Goal: Task Accomplishment & Management: Use online tool/utility

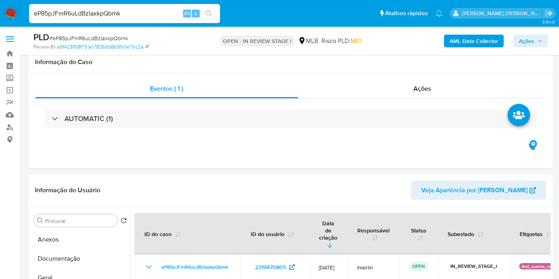
select select "10"
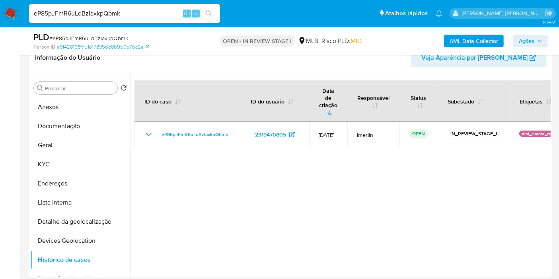
click at [11, 12] on img at bounding box center [11, 14] width 14 height 14
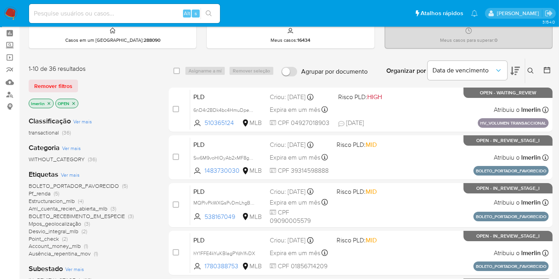
scroll to position [44, 0]
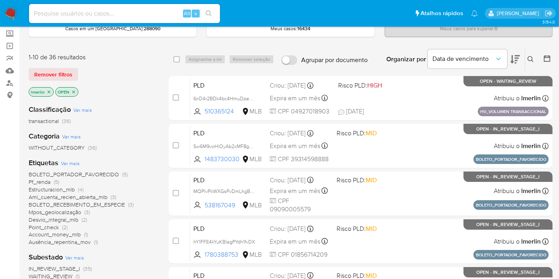
click at [49, 91] on icon "close-filter" at bounding box center [49, 91] width 3 height 3
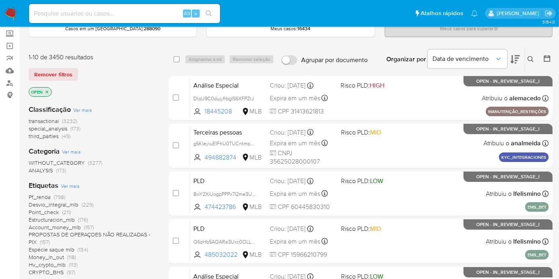
click at [49, 91] on icon "close-filter" at bounding box center [47, 92] width 5 height 5
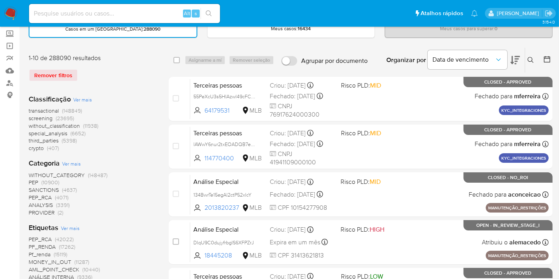
click at [547, 58] on icon at bounding box center [547, 59] width 8 height 8
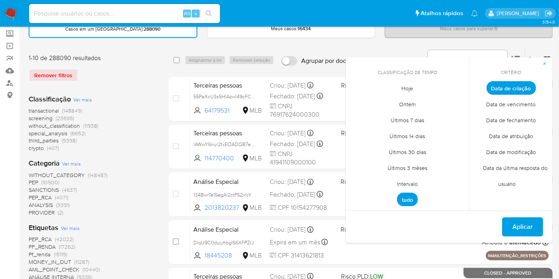
click at [401, 181] on span "Intervalo" at bounding box center [407, 184] width 37 height 16
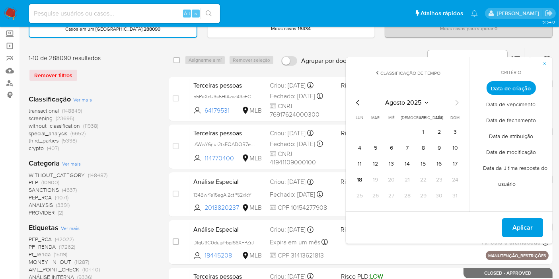
click at [358, 101] on icon "Mes anterior" at bounding box center [357, 103] width 3 height 6
click at [377, 129] on button "1" at bounding box center [375, 132] width 13 height 13
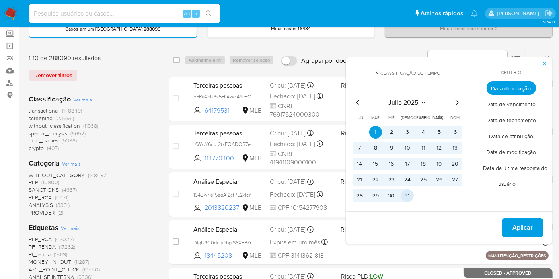
click at [405, 193] on button "31" at bounding box center [407, 196] width 13 height 13
click at [523, 227] on span "Aplicar" at bounding box center [523, 228] width 20 height 18
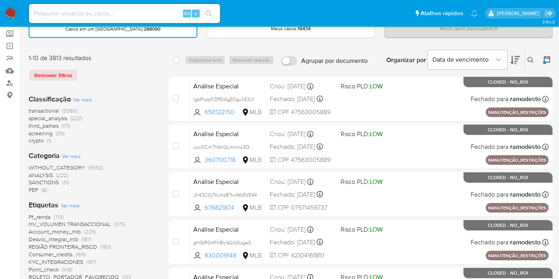
click at [57, 133] on span "(39)" at bounding box center [60, 133] width 9 height 8
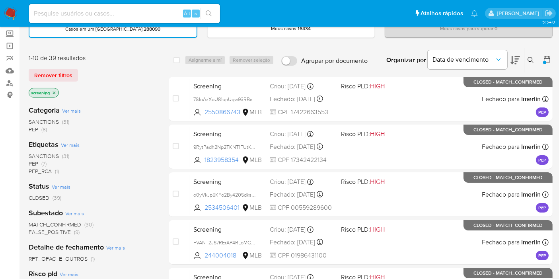
click at [61, 121] on span "SANCTIONS (31)" at bounding box center [49, 122] width 41 height 8
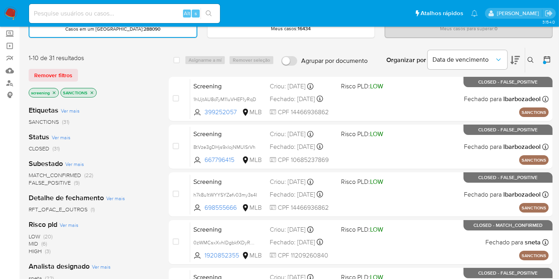
click at [12, 180] on aside "Bandeja Painel Screening Pesquisa em Listas Watchlist Ferramentas Operações em …" at bounding box center [10, 270] width 20 height 629
click at [54, 90] on icon "close-filter" at bounding box center [54, 92] width 5 height 5
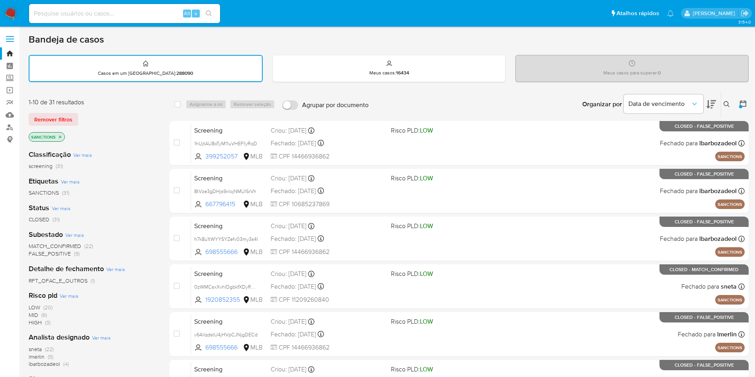
drag, startPoint x: 410, startPoint y: 3, endPoint x: 145, endPoint y: 169, distance: 312.9
click at [145, 169] on div "screening (31)" at bounding box center [93, 166] width 128 height 8
click at [566, 103] on icon at bounding box center [743, 104] width 8 height 8
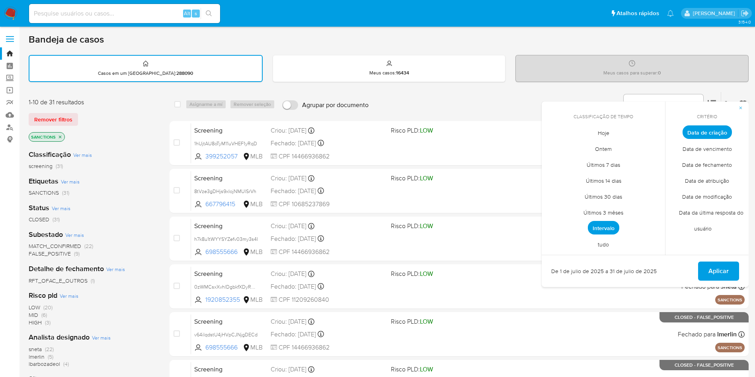
click at [112, 160] on div "Classificação Ver mais screening (31)" at bounding box center [93, 160] width 128 height 20
click at [566, 106] on button "button" at bounding box center [741, 108] width 16 height 13
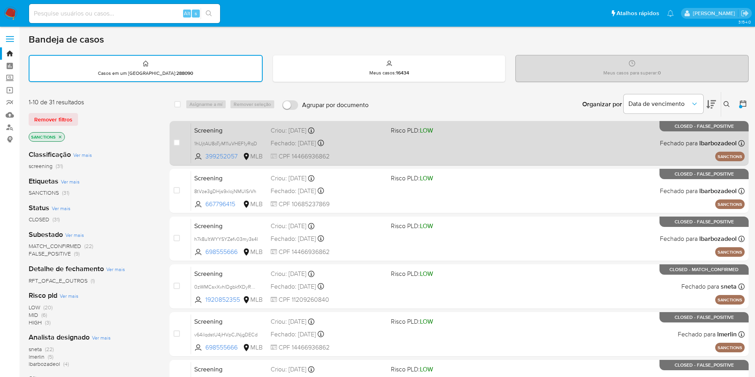
click at [224, 130] on span "Screening" at bounding box center [229, 130] width 70 height 10
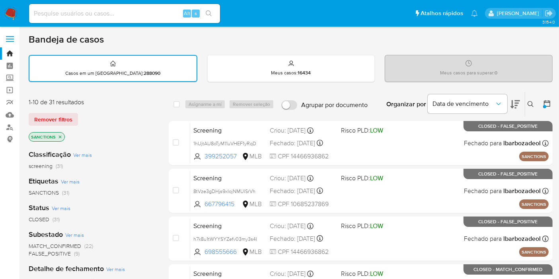
drag, startPoint x: 717, startPoint y: 2, endPoint x: 127, endPoint y: 116, distance: 600.6
click at [127, 116] on div "Remover filtros" at bounding box center [92, 119] width 127 height 13
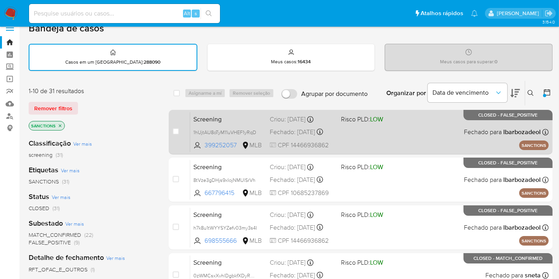
scroll to position [44, 0]
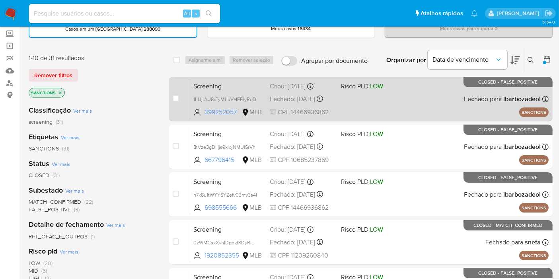
click at [225, 84] on span "Screening" at bounding box center [229, 85] width 70 height 10
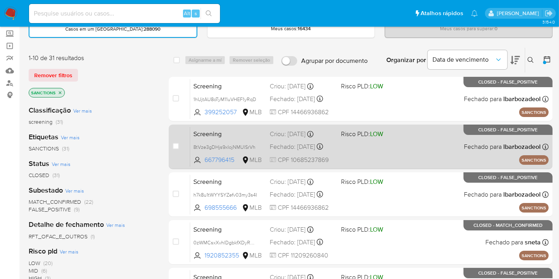
click at [221, 132] on span "Screening" at bounding box center [229, 133] width 70 height 10
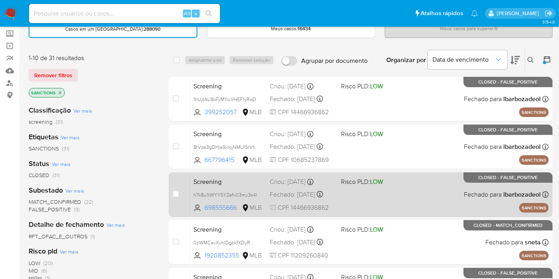
click at [231, 182] on span "Screening" at bounding box center [229, 181] width 70 height 10
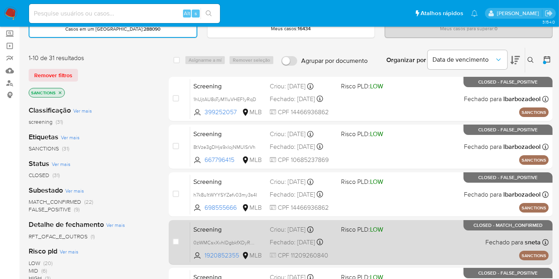
click at [231, 225] on span "Screening" at bounding box center [229, 229] width 70 height 10
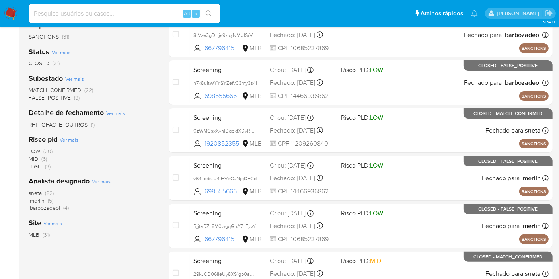
scroll to position [177, 0]
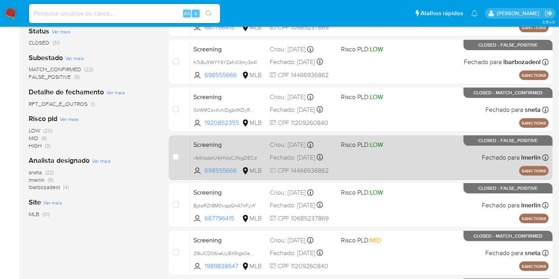
click at [235, 143] on span "Screening" at bounding box center [229, 144] width 70 height 10
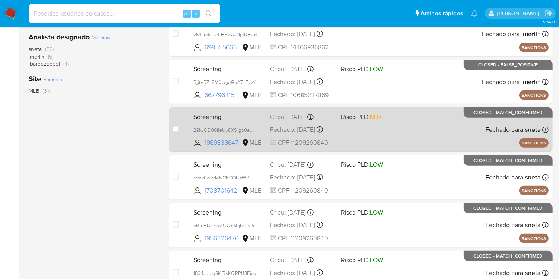
scroll to position [309, 0]
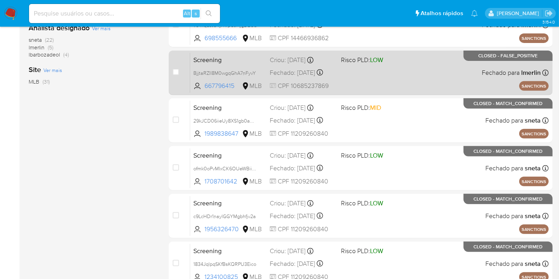
click at [233, 63] on div "Screening BjjtaRZIl8M0wgqGhA7nFyvY 667796415 MLB Risco PLD: LOW Criou: 30/07/20…" at bounding box center [369, 73] width 359 height 40
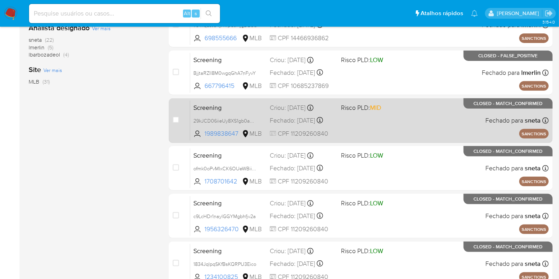
click at [228, 110] on div "Screening 29kJCD06iieUy8XS1gb0aDqF 1989838647 MLB Risco PLD: MID Criou: 30/07/2…" at bounding box center [369, 120] width 359 height 40
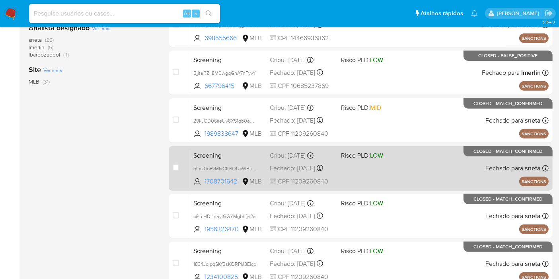
click at [238, 160] on div "Screening ofmk0oPvMIxCK6OUeWBii3PG 1708701642 MLB Risco PLD: LOW Criou: 30/07/2…" at bounding box center [369, 168] width 359 height 40
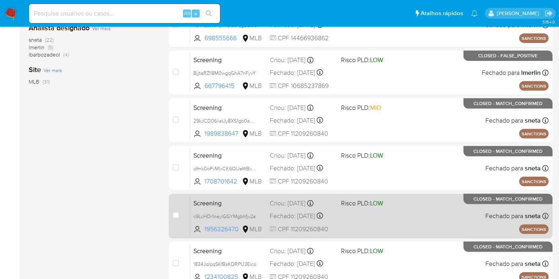
click at [250, 200] on span "Screening" at bounding box center [229, 202] width 70 height 10
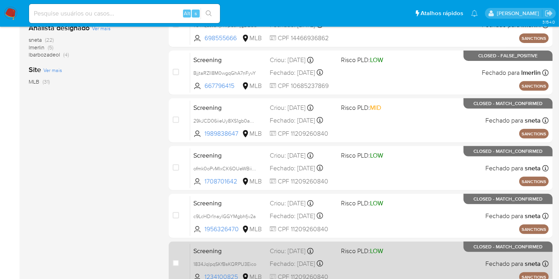
click at [253, 247] on span "Screening" at bounding box center [229, 250] width 70 height 10
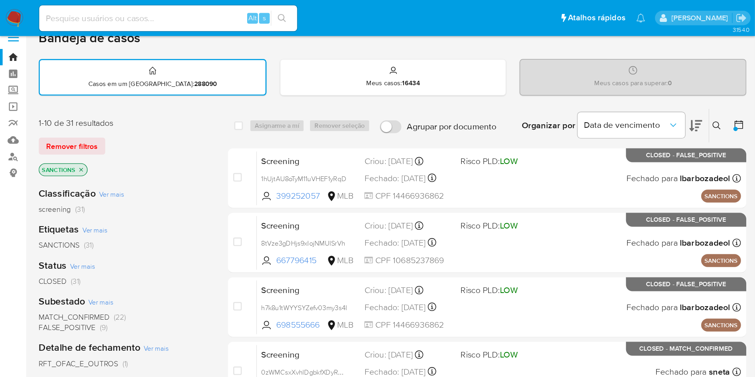
scroll to position [0, 0]
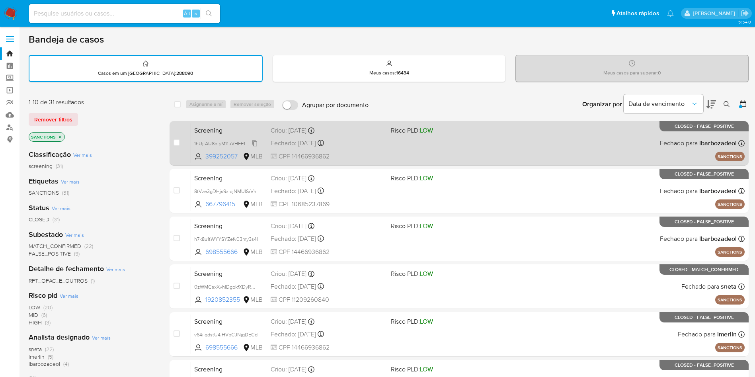
click at [256, 142] on span "1hUjtAU8oTyM11uVHEF1yRqD" at bounding box center [225, 143] width 63 height 9
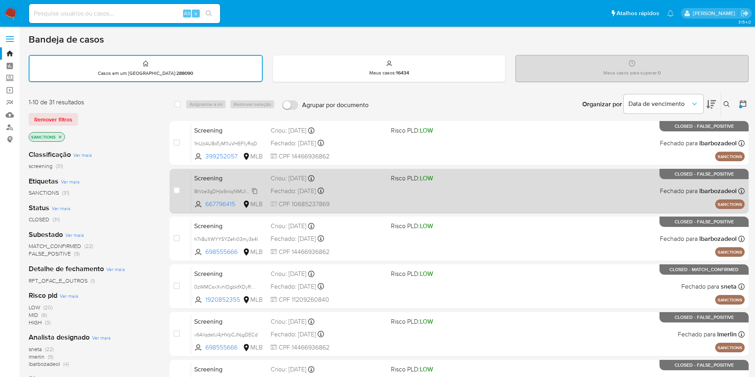
click at [254, 194] on span "8tVze3gDHjs9xIojNMUlSrVh" at bounding box center [225, 190] width 62 height 9
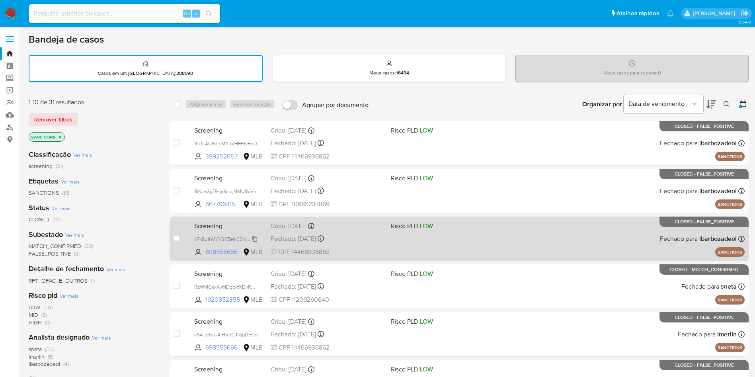
click at [252, 241] on span "h7k8u1tWYYSYZefv03my3s4I" at bounding box center [226, 238] width 64 height 9
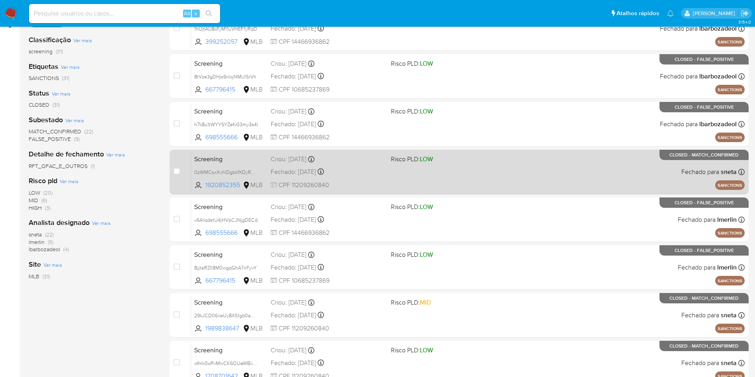
scroll to position [119, 0]
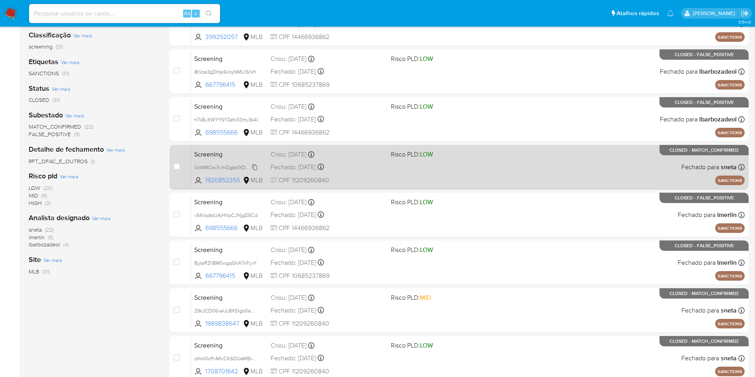
click at [253, 167] on span "0zWMCsxXvhlDgbkfXDyRa6l5" at bounding box center [227, 166] width 66 height 9
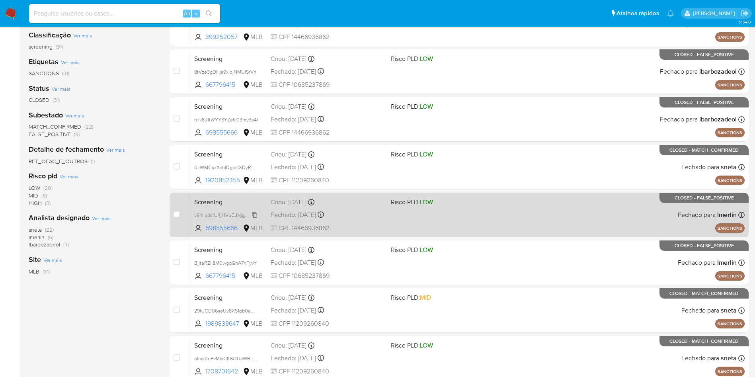
click at [255, 215] on span "v64iIqdstU4jHVpCJNjgDECd" at bounding box center [225, 214] width 63 height 9
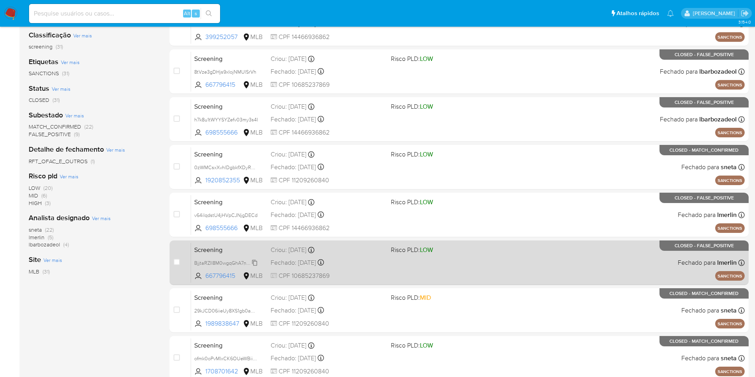
click at [256, 264] on span "BjjtaRZIl8M0wgqGhA7nFyvY" at bounding box center [225, 262] width 63 height 9
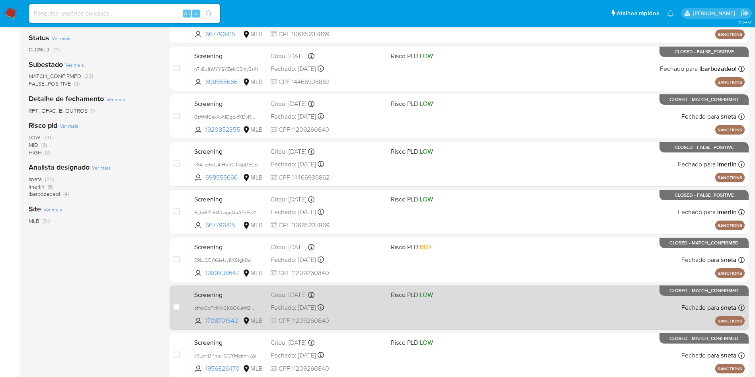
scroll to position [239, 0]
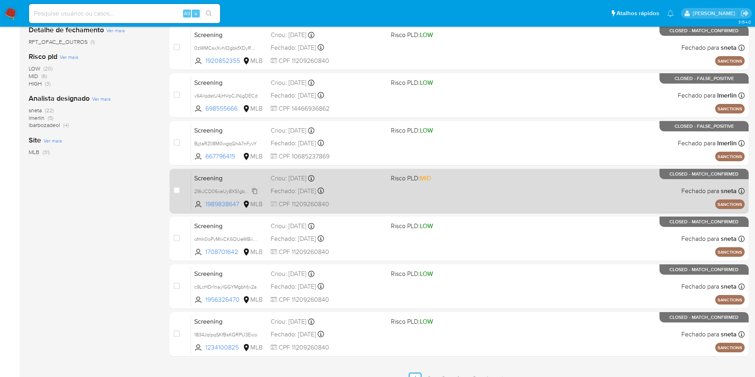
click at [256, 192] on span "29kJCD06iieUy8XS1gb0aDqF" at bounding box center [227, 190] width 66 height 9
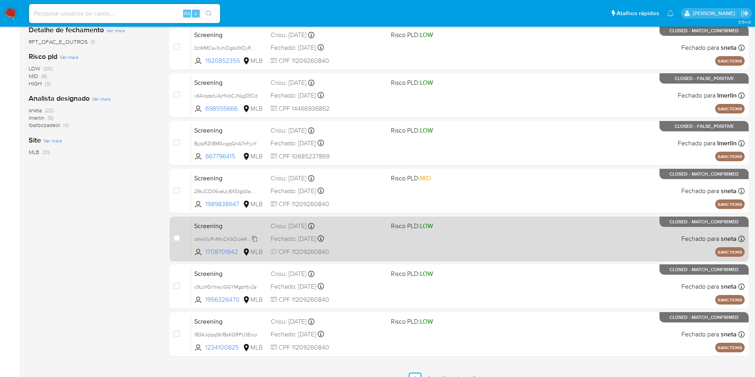
click at [254, 239] on span "ofmk0oPvMIxCK6OUeWBii3PG" at bounding box center [228, 238] width 68 height 9
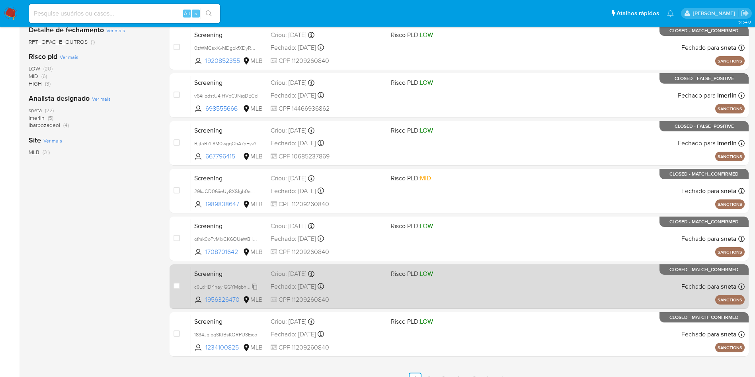
click at [256, 279] on span "c9LcHDr1naylGGYMgbhfjv2a" at bounding box center [225, 286] width 63 height 9
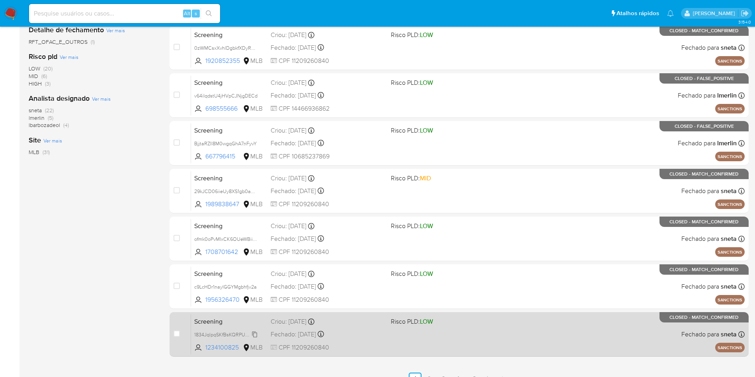
click at [255, 279] on span "1834JqlpqSKfBsKQRPU3Eico" at bounding box center [225, 334] width 63 height 9
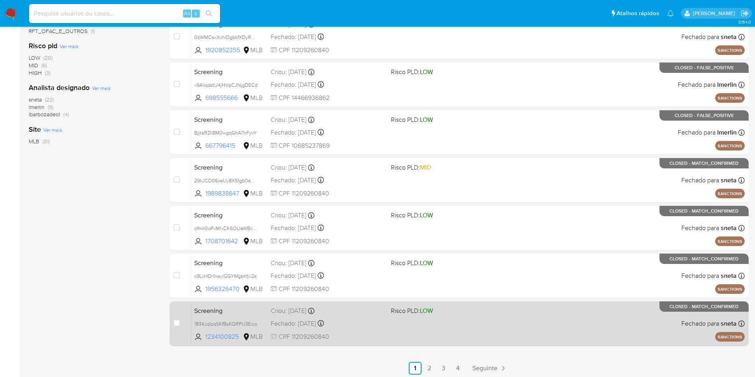
scroll to position [252, 0]
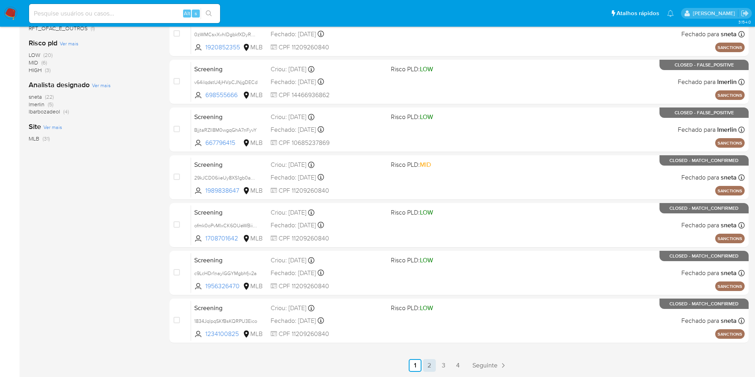
click at [432, 279] on link "2" at bounding box center [429, 365] width 13 height 13
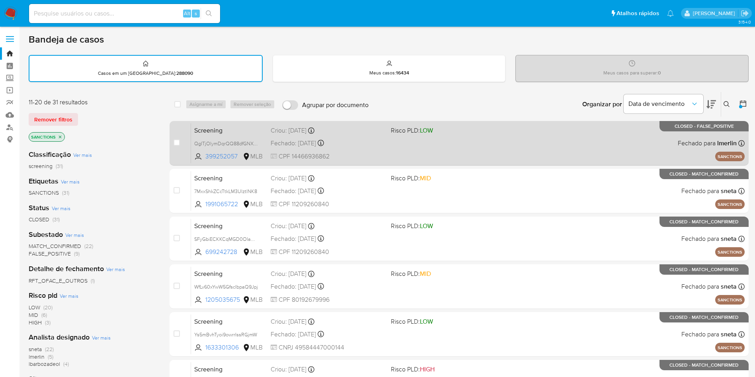
click at [220, 128] on span "Screening" at bounding box center [229, 130] width 70 height 10
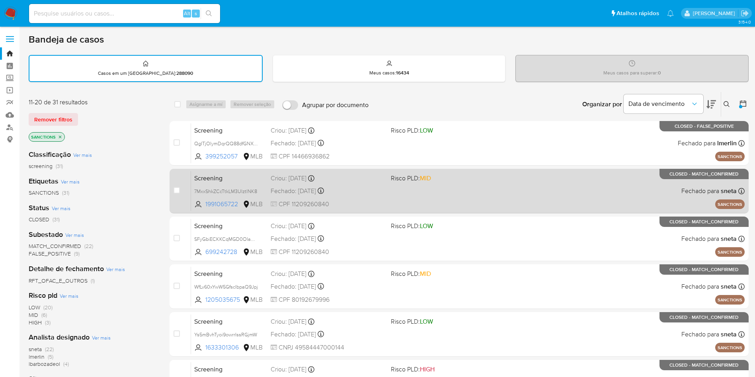
click at [233, 178] on span "Screening" at bounding box center [229, 177] width 70 height 10
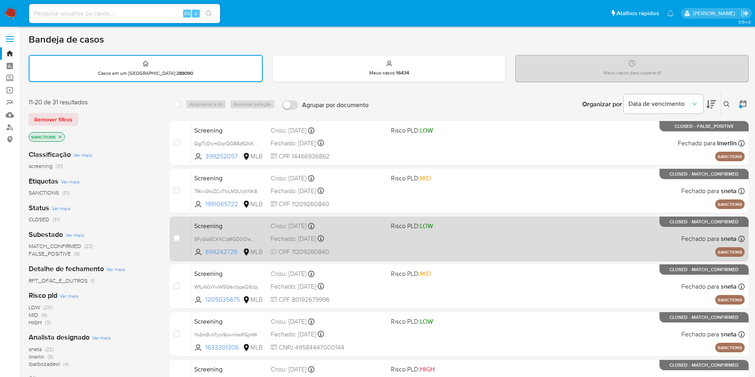
click at [243, 229] on span "Screening" at bounding box center [229, 225] width 70 height 10
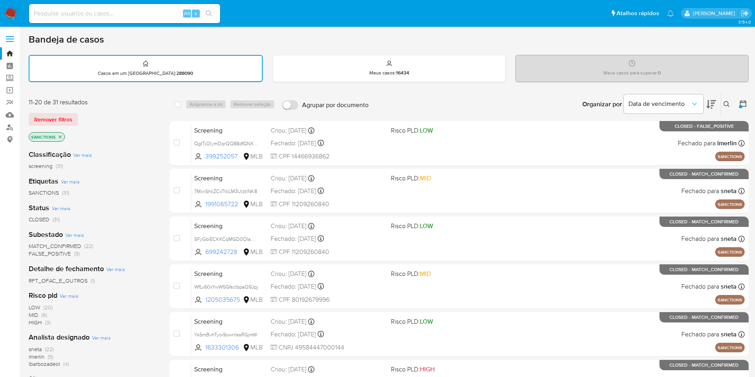
click at [260, 276] on span "Screening" at bounding box center [229, 273] width 70 height 10
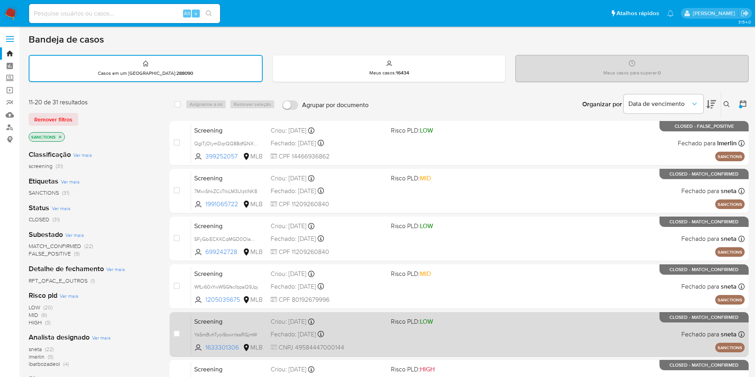
click at [254, 279] on span "Screening" at bounding box center [229, 321] width 70 height 10
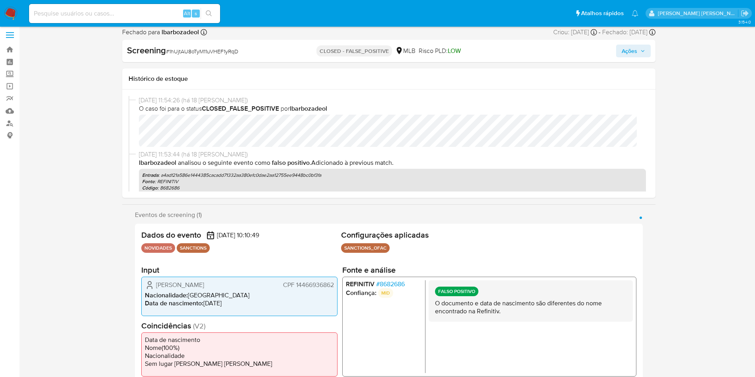
select select "10"
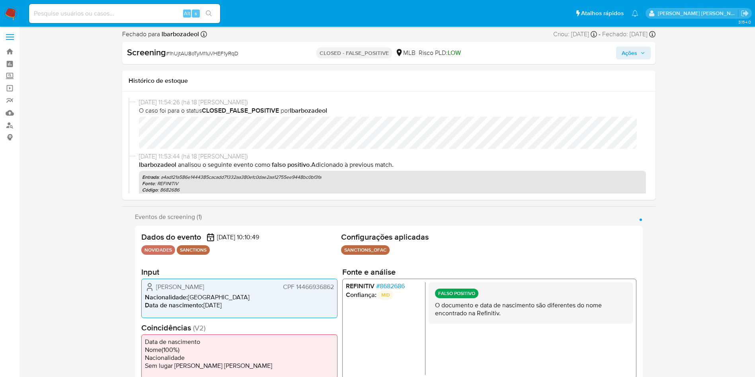
scroll to position [7, 0]
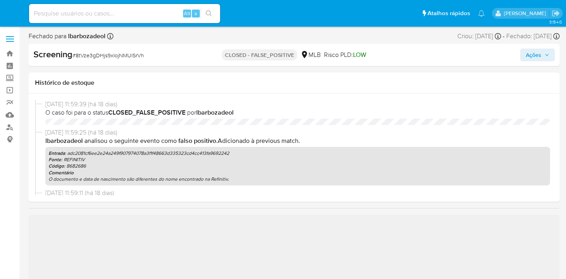
select select "10"
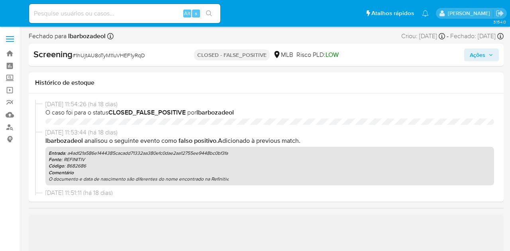
select select "10"
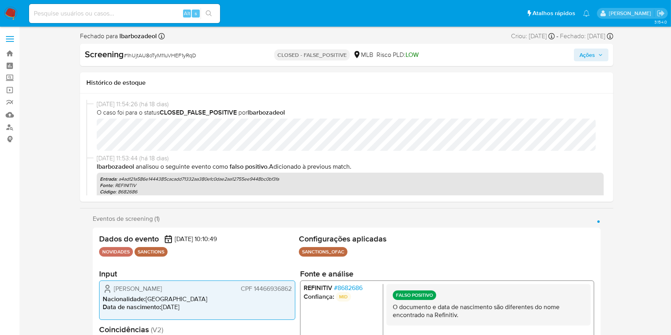
drag, startPoint x: 543, startPoint y: 4, endPoint x: 444, endPoint y: 234, distance: 250.9
click at [434, 237] on h2 "Configurações aplicadas" at bounding box center [446, 239] width 295 height 10
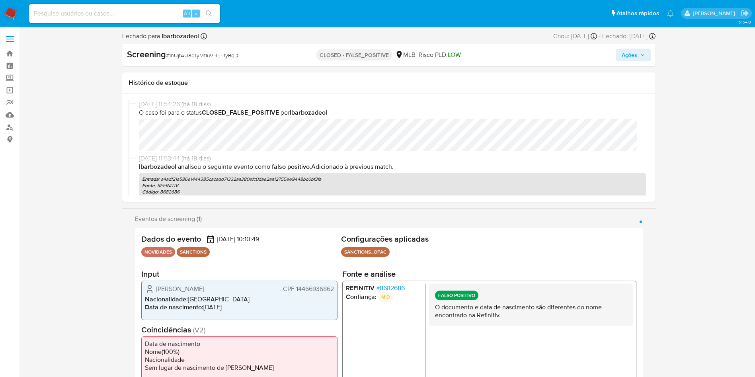
drag, startPoint x: 679, startPoint y: 0, endPoint x: 487, endPoint y: 228, distance: 297.8
click at [443, 239] on h2 "Configurações aplicadas" at bounding box center [488, 239] width 295 height 10
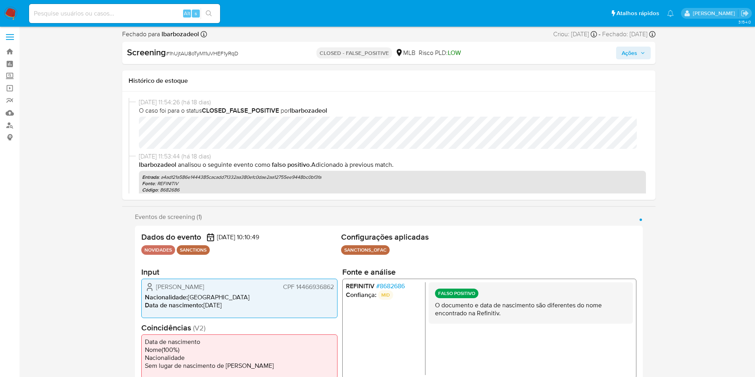
scroll to position [4, 0]
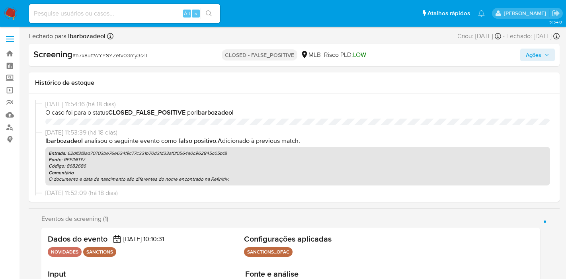
select select "10"
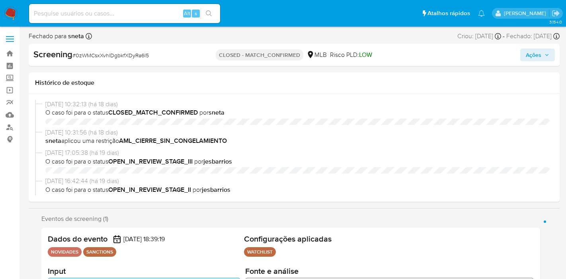
select select "10"
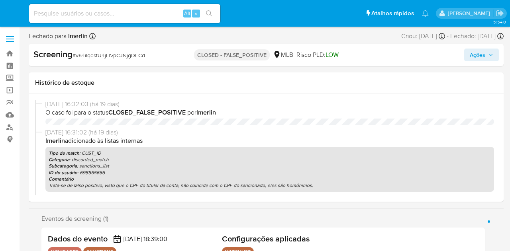
select select "10"
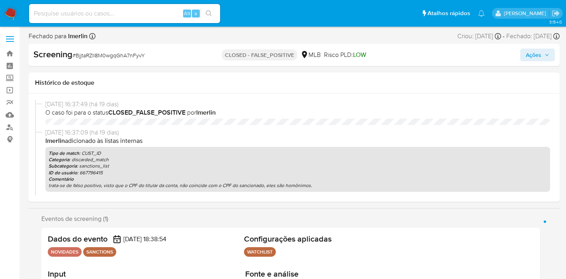
select select "10"
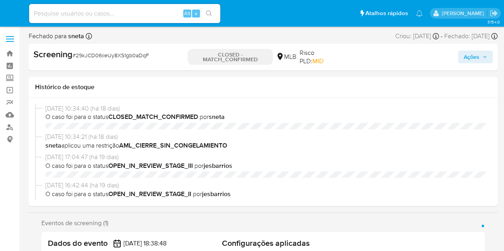
select select "10"
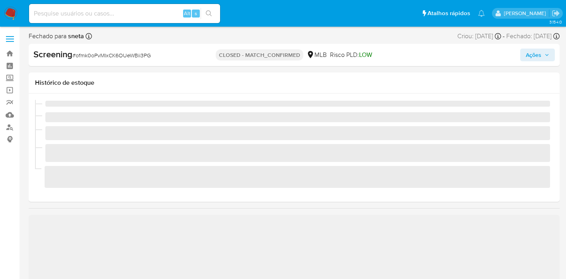
select select "10"
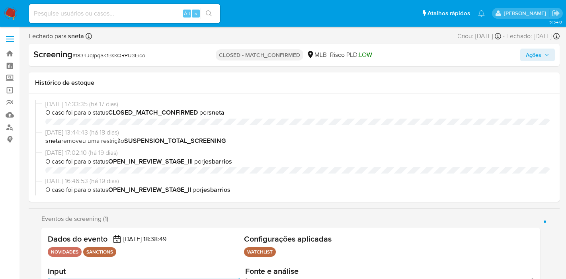
select select "10"
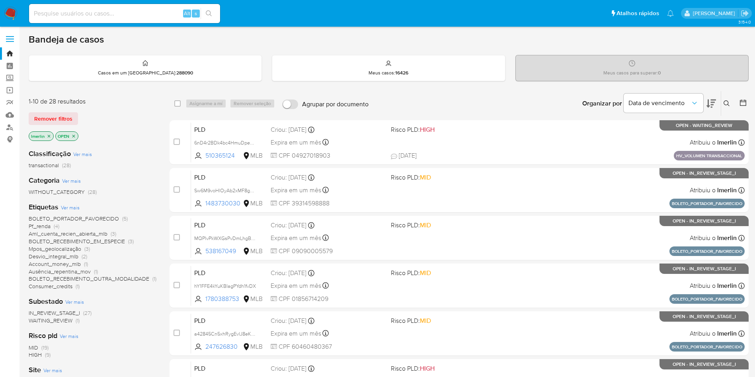
click at [741, 104] on icon at bounding box center [743, 103] width 8 height 8
click at [747, 104] on icon at bounding box center [743, 103] width 8 height 8
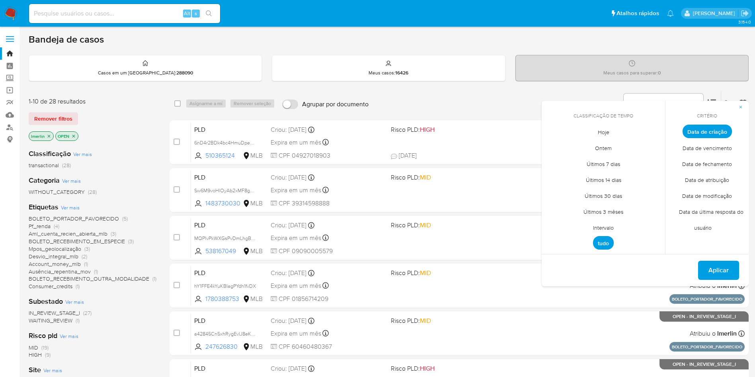
click at [590, 227] on span "Intervalo" at bounding box center [603, 227] width 37 height 16
click at [553, 143] on icon "Mes anterior" at bounding box center [554, 146] width 10 height 10
click at [570, 176] on button "1" at bounding box center [571, 175] width 13 height 13
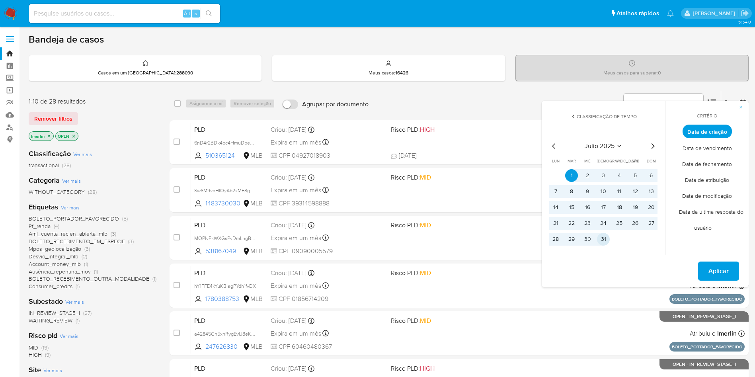
click at [608, 244] on button "31" at bounding box center [603, 239] width 13 height 13
click at [715, 274] on span "Aplicar" at bounding box center [719, 271] width 20 height 18
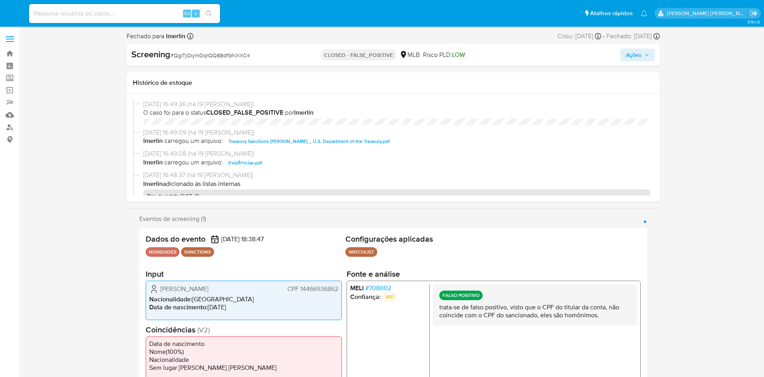
select select "10"
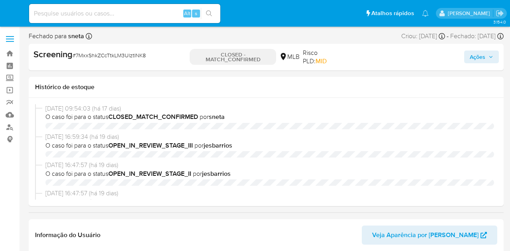
select select "10"
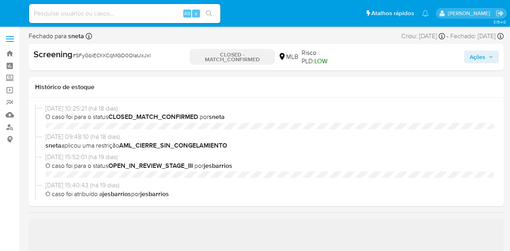
select select "10"
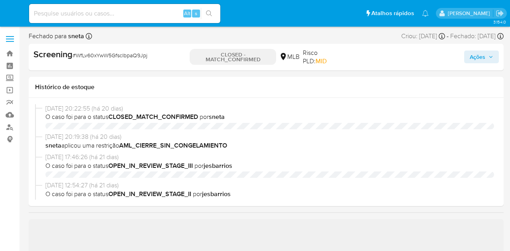
select select "10"
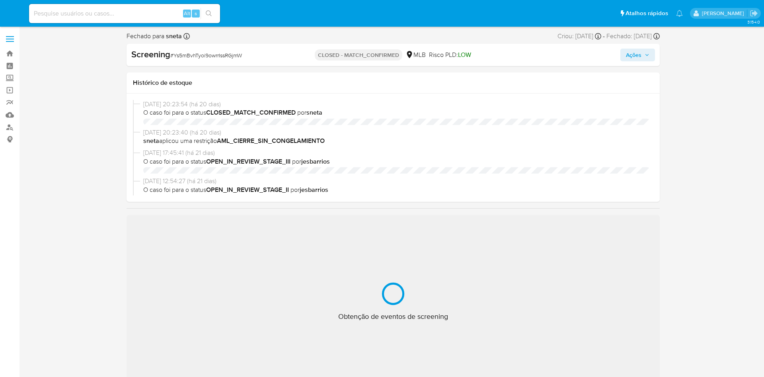
select select "10"
